Goal: Task Accomplishment & Management: Manage account settings

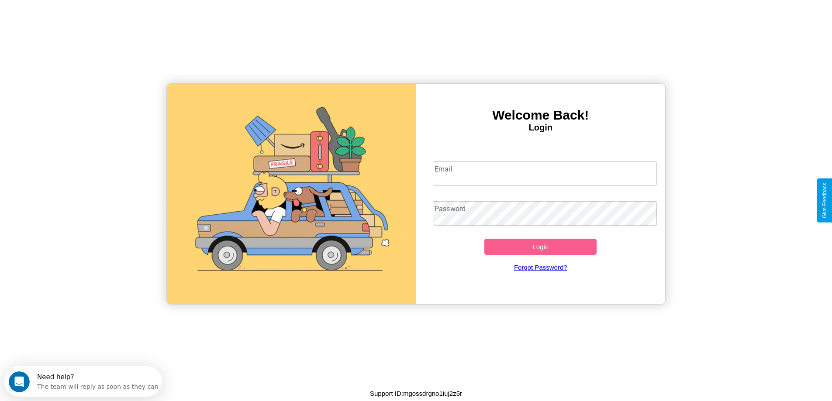
click at [544, 174] on input "Email" at bounding box center [545, 174] width 224 height 24
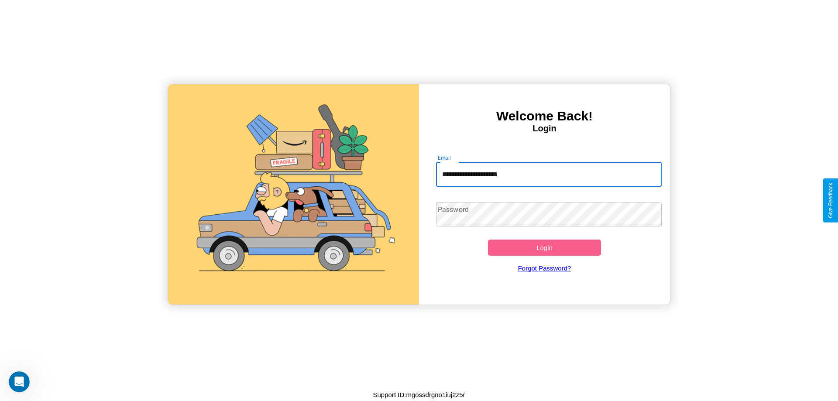
type input "**********"
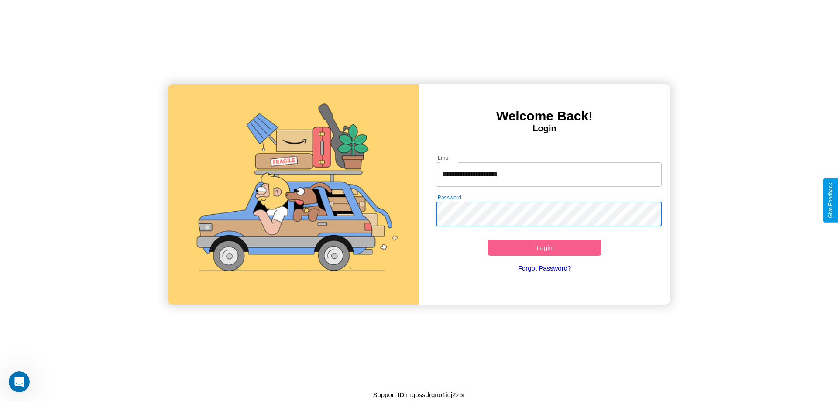
click at [544, 248] on button "Login" at bounding box center [544, 248] width 113 height 16
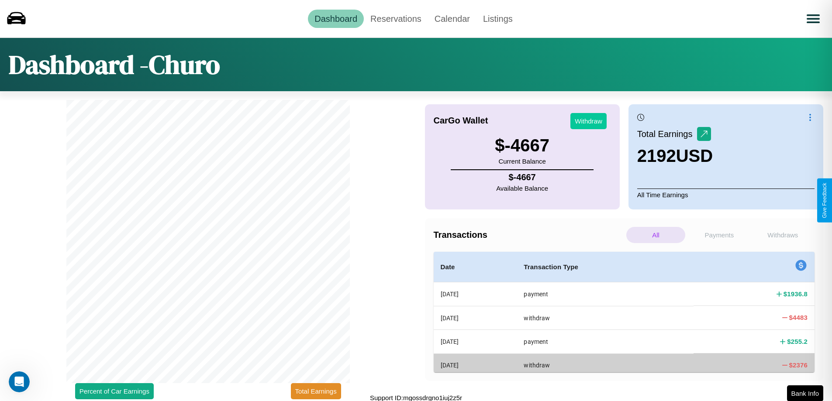
click at [588, 121] on button "Withdraw" at bounding box center [588, 121] width 36 height 16
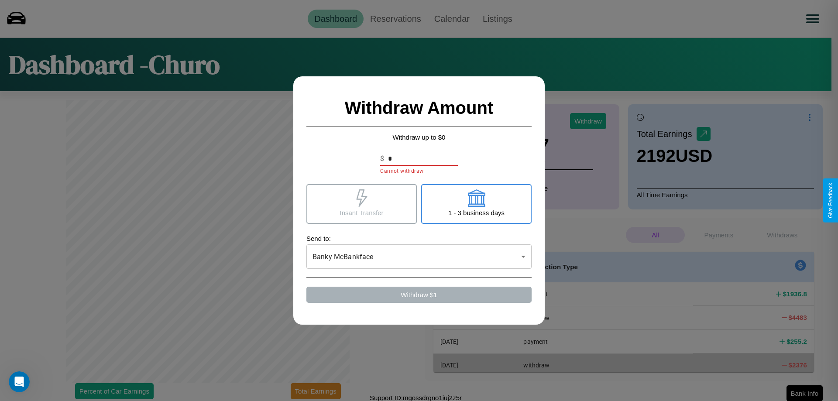
type input "*"
click at [361, 204] on icon at bounding box center [361, 197] width 11 height 17
